Goal: Ask a question

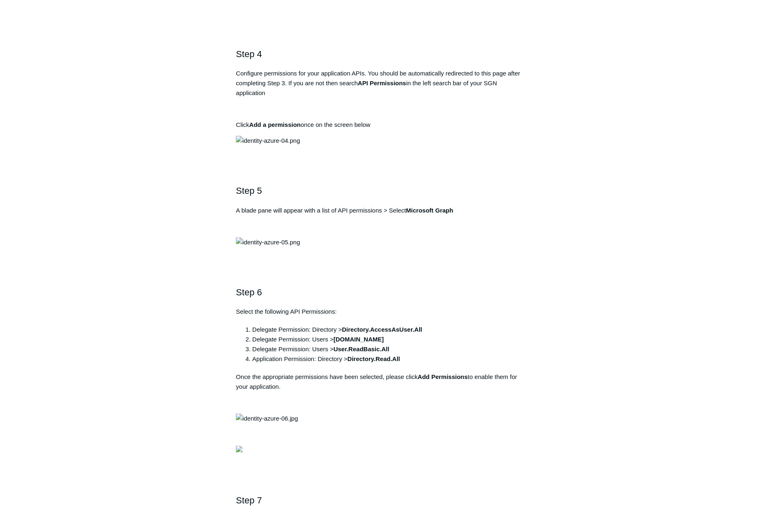
scroll to position [749, 0]
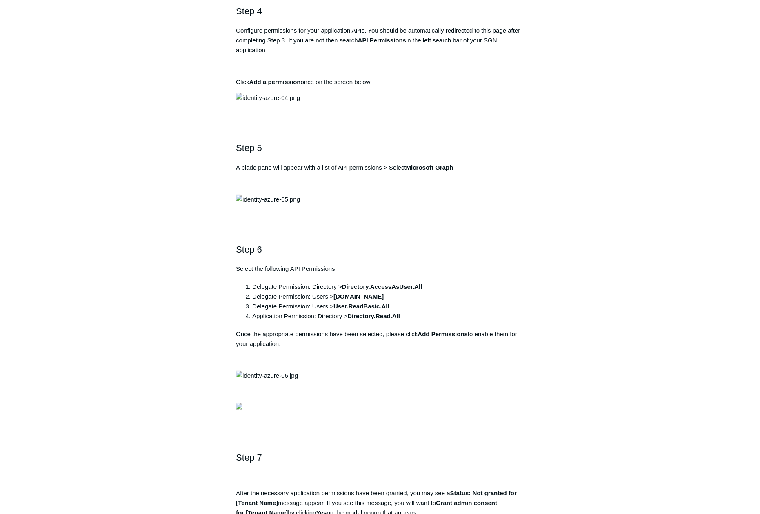
drag, startPoint x: 397, startPoint y: 171, endPoint x: 238, endPoint y: 169, distance: 159.1
copy pre "https://auth.todyl.com/v1/login/callback"
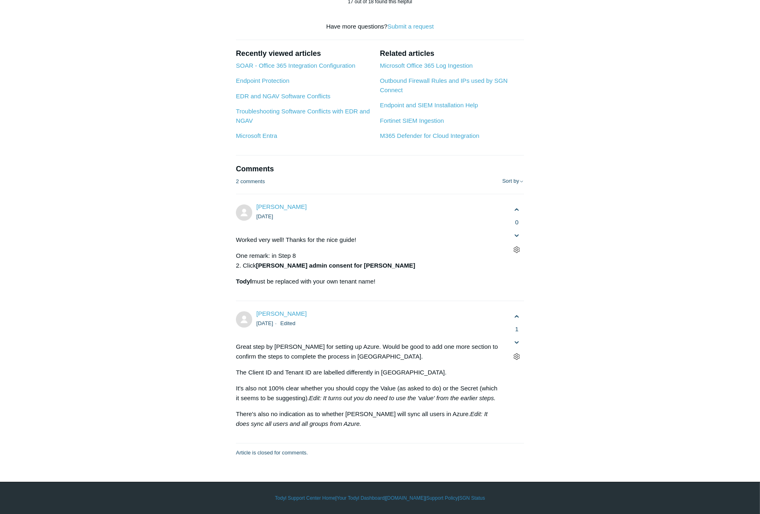
scroll to position [4259, 0]
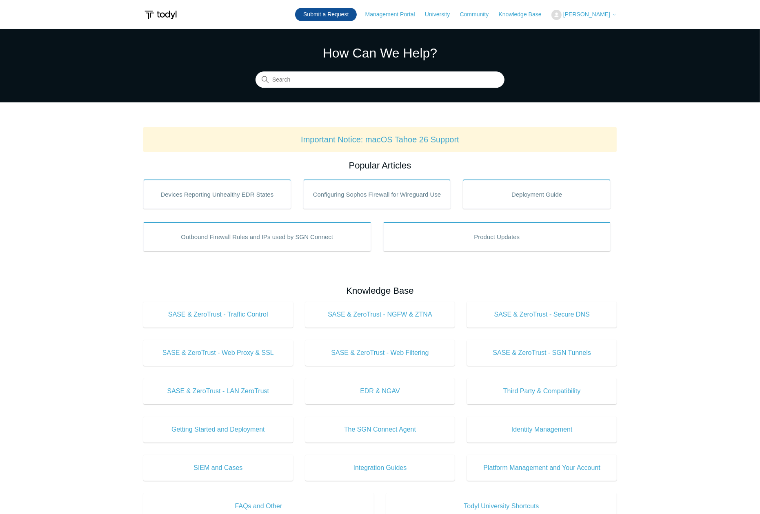
click at [323, 13] on link "Submit a Request" at bounding box center [326, 14] width 62 height 13
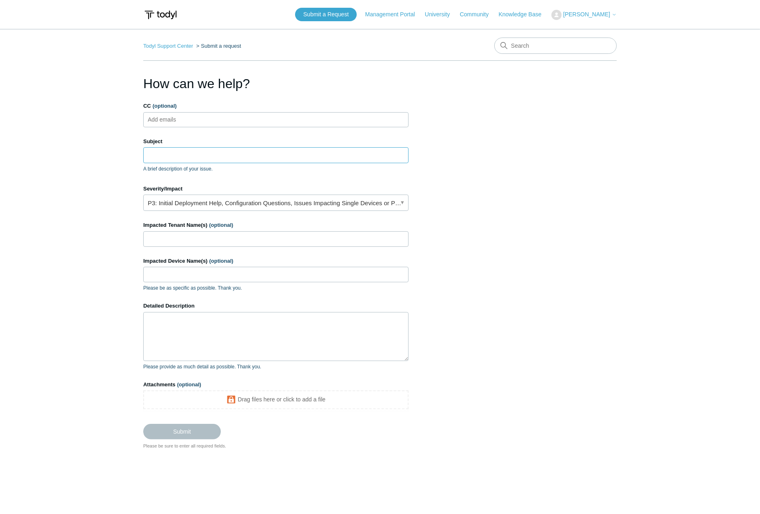
click at [156, 157] on input "Subject" at bounding box center [275, 155] width 265 height 16
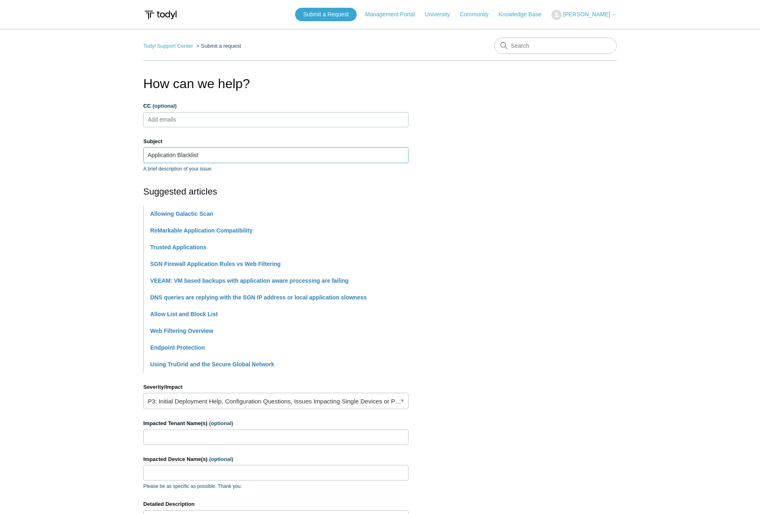
type input "Application Blacklist"
click at [177, 437] on input "Impacted Tenant Name(s) (optional)" at bounding box center [275, 438] width 265 height 16
click at [525, 385] on section "How can we help? CC (optional) Add emails Subject Application Blacklist A brief…" at bounding box center [379, 361] width 473 height 574
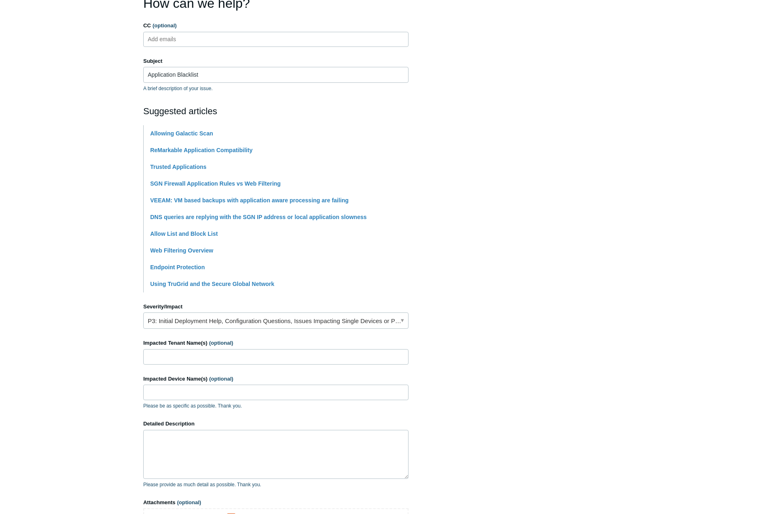
scroll to position [131, 0]
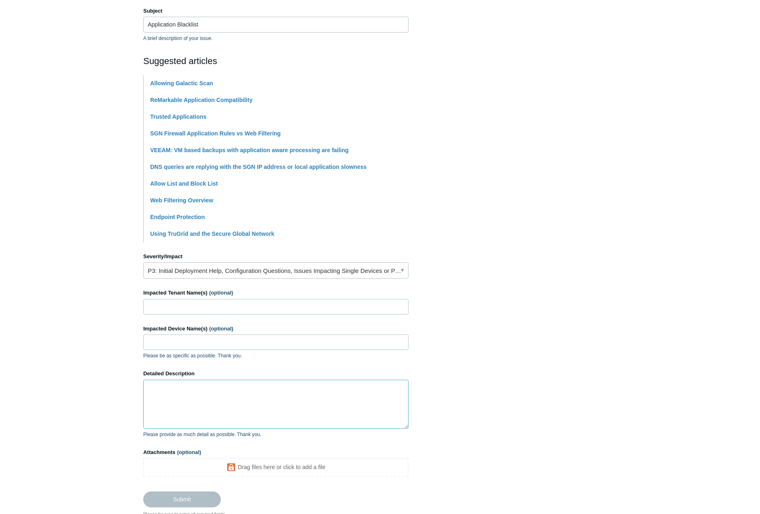
click at [188, 390] on textarea "Detailed Description" at bounding box center [275, 404] width 265 height 49
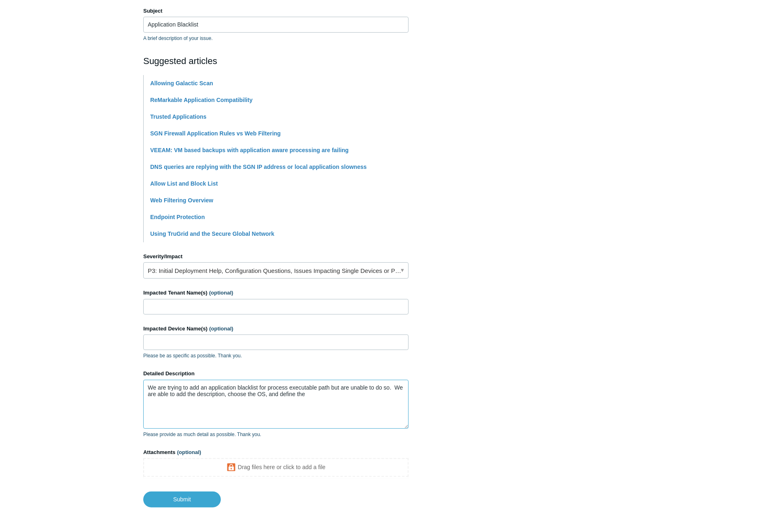
click at [326, 397] on textarea "We are trying to add an application blacklist for process executable path but a…" at bounding box center [275, 404] width 265 height 49
click at [293, 395] on textarea "We are trying to add an application blacklist for process executable path but a…" at bounding box center [275, 404] width 265 height 49
type textarea "We are trying to add an application blacklist for process executable path but a…"
click at [184, 26] on input "Application Blacklist" at bounding box center [275, 25] width 265 height 16
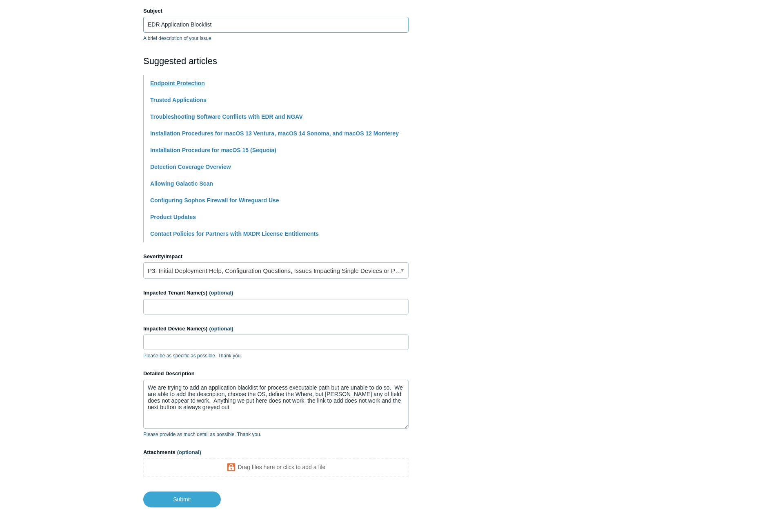
type input "EDR Application Blocklist"
click at [182, 501] on input "Submit" at bounding box center [182, 500] width 78 height 16
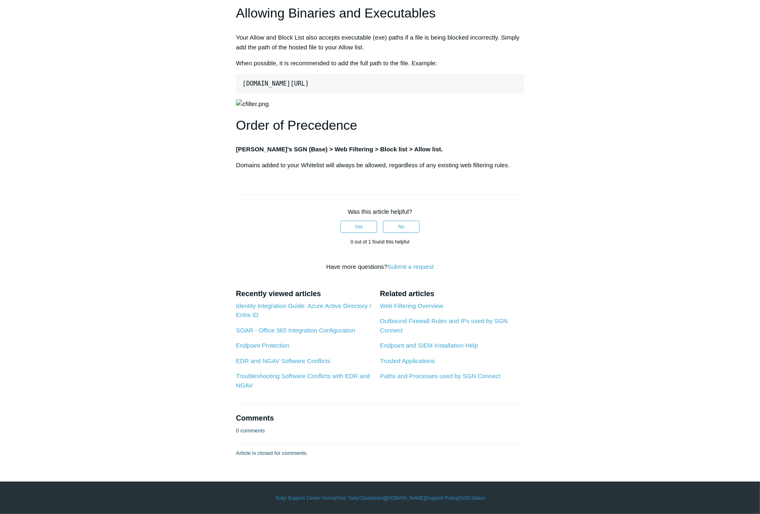
scroll to position [1054, 0]
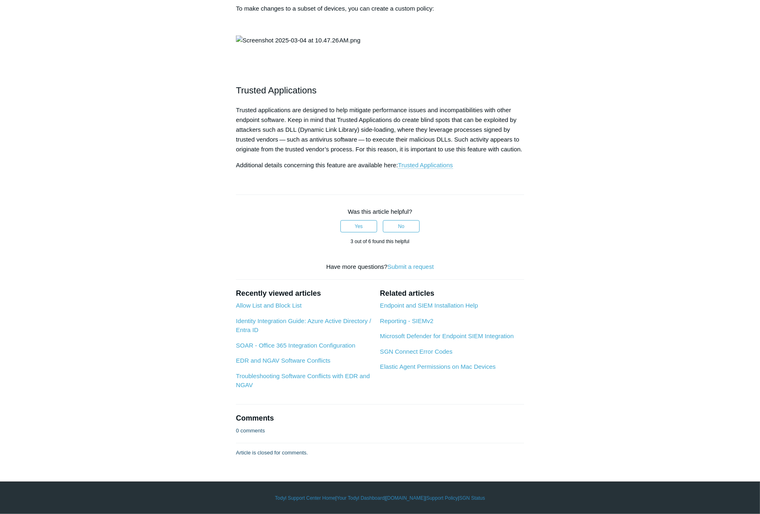
scroll to position [1482, 0]
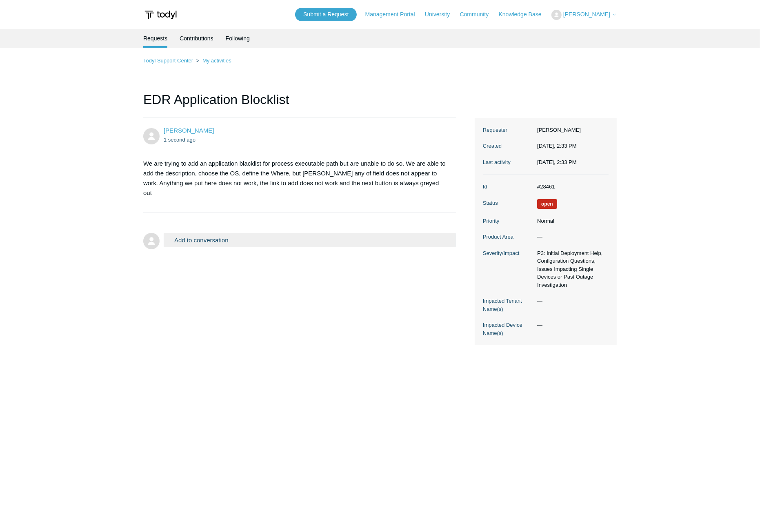
click at [521, 16] on link "Knowledge Base" at bounding box center [523, 14] width 51 height 9
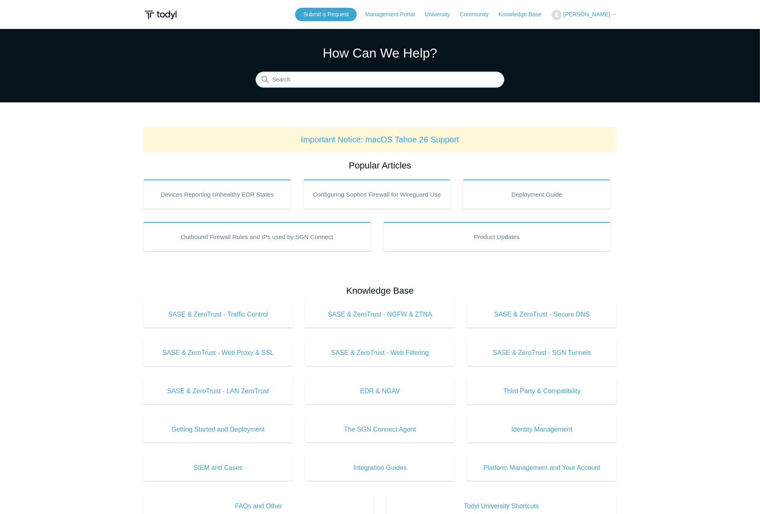
click at [287, 79] on input "Search" at bounding box center [379, 80] width 249 height 16
type input "Application Blocklist"
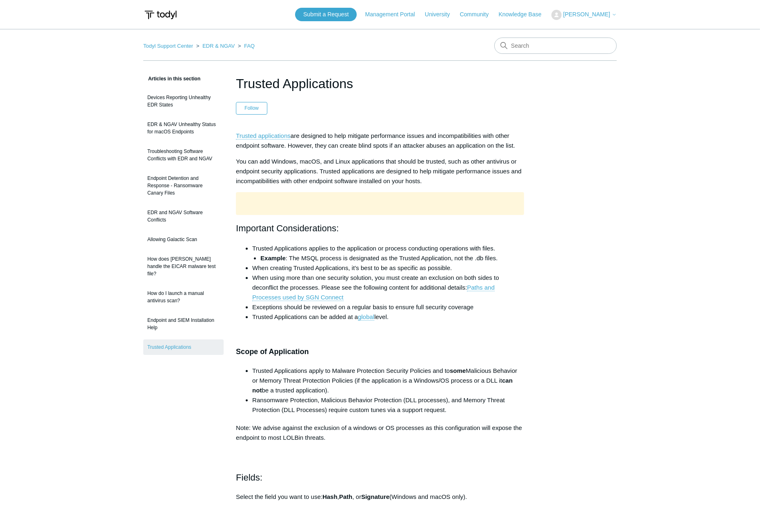
click at [598, 15] on span "[PERSON_NAME]" at bounding box center [586, 14] width 47 height 7
click at [588, 33] on link "My Support Requests" at bounding box center [592, 32] width 80 height 14
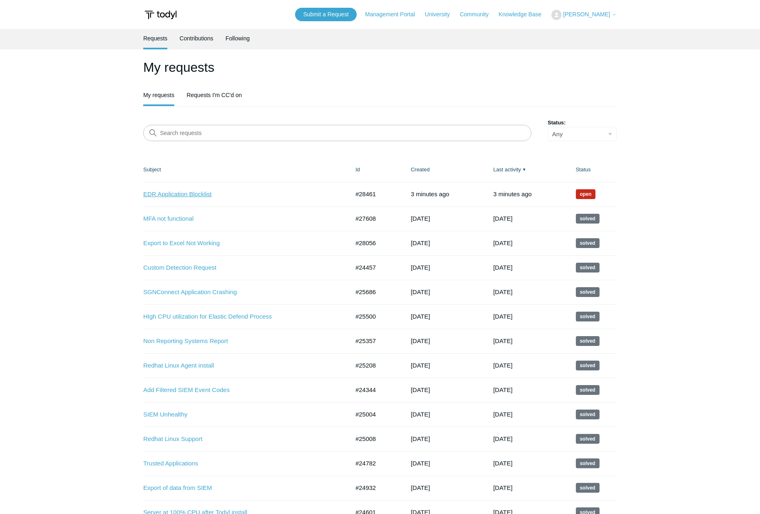
click at [206, 195] on link "EDR Application Blocklist" at bounding box center [240, 194] width 194 height 9
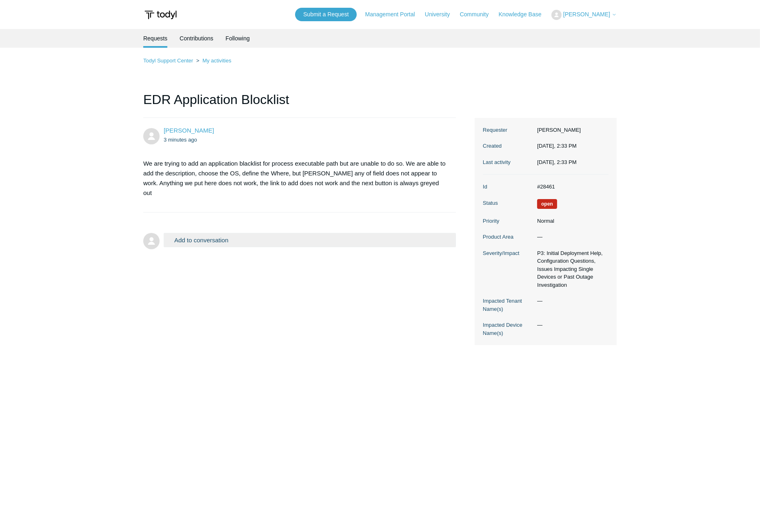
click at [205, 233] on button "Add to conversation" at bounding box center [310, 240] width 292 height 14
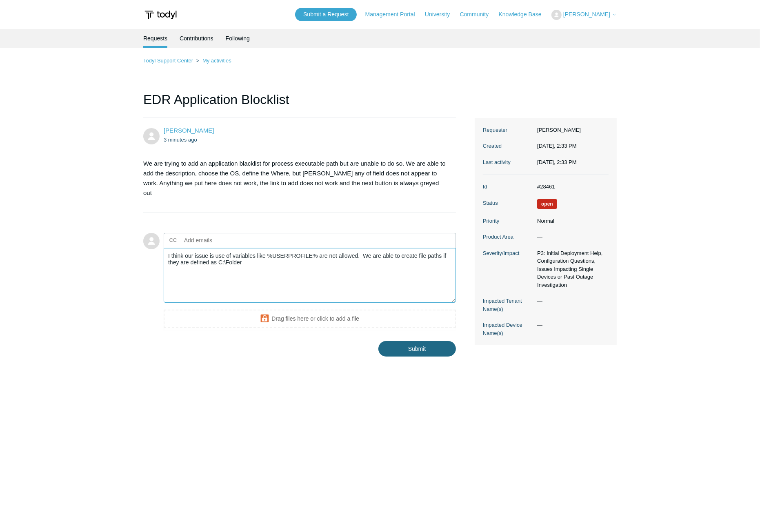
type textarea "I think our issue is use of variables like %USERPROFILE% are not allowed. We ar…"
click at [420, 341] on input "Submit" at bounding box center [417, 349] width 78 height 16
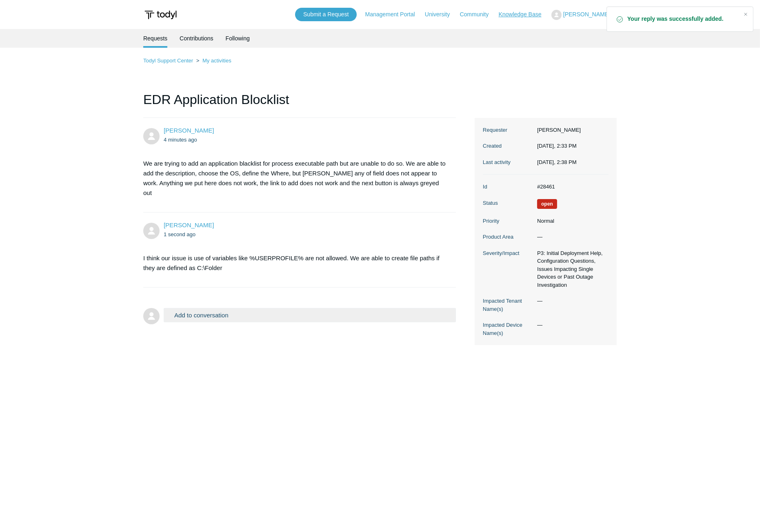
click at [524, 12] on link "Knowledge Base" at bounding box center [523, 14] width 51 height 9
